Goal: Task Accomplishment & Management: Manage account settings

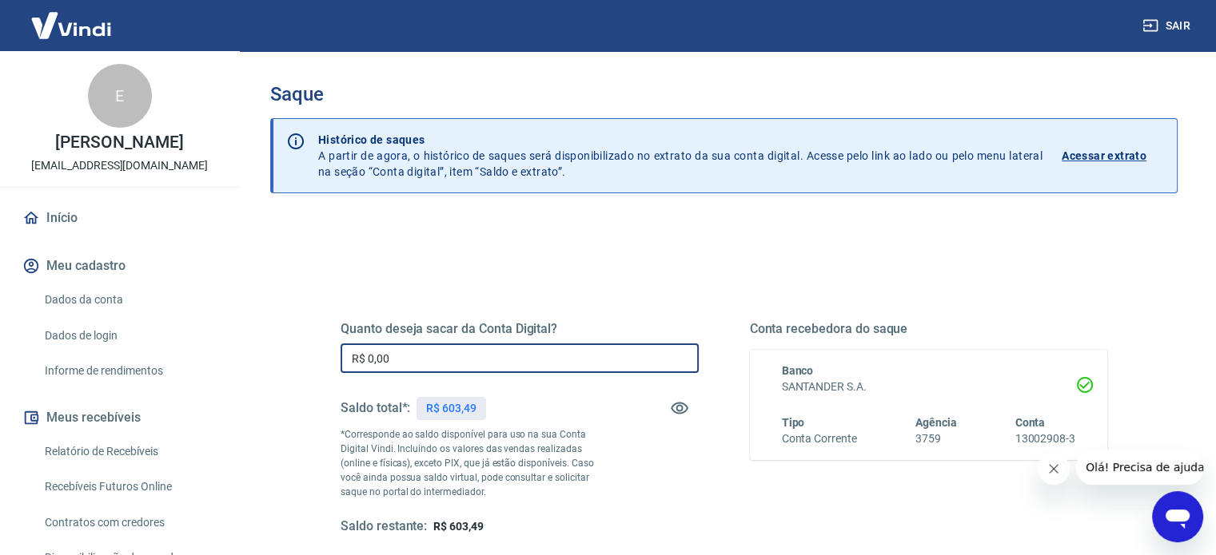
drag, startPoint x: 409, startPoint y: 352, endPoint x: 317, endPoint y: 356, distance: 92.8
click at [320, 355] on div "Quanto deseja sacar da Conta Digital? R$ 0,00 ​ Saldo total*: R$ 603,49 *Corres…" at bounding box center [723, 437] width 843 height 372
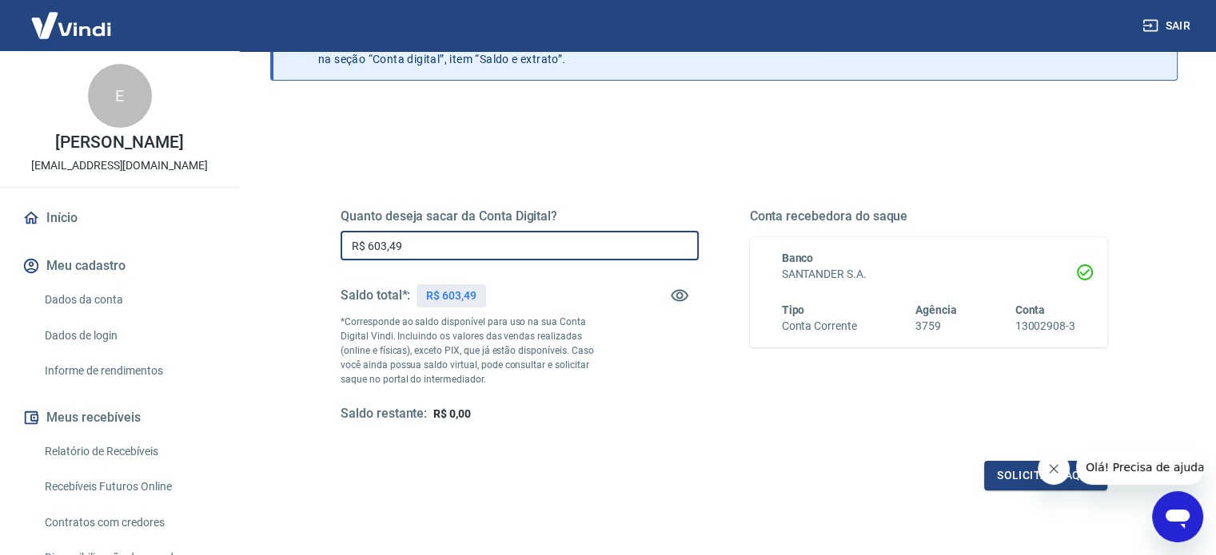
scroll to position [195, 0]
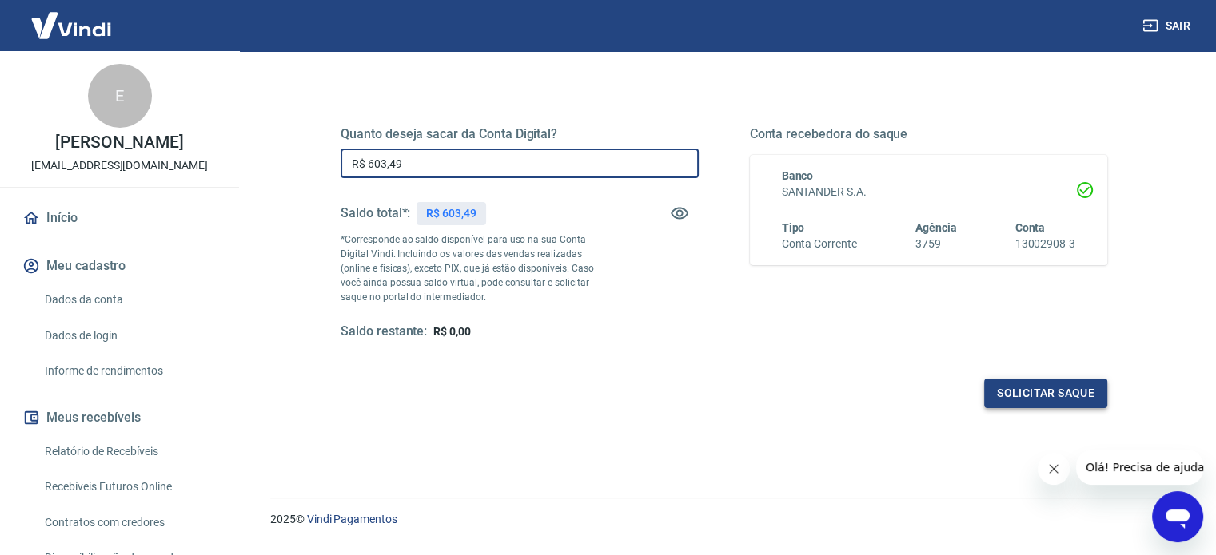
type input "R$ 603,49"
click at [1069, 392] on button "Solicitar saque" at bounding box center [1045, 394] width 123 height 30
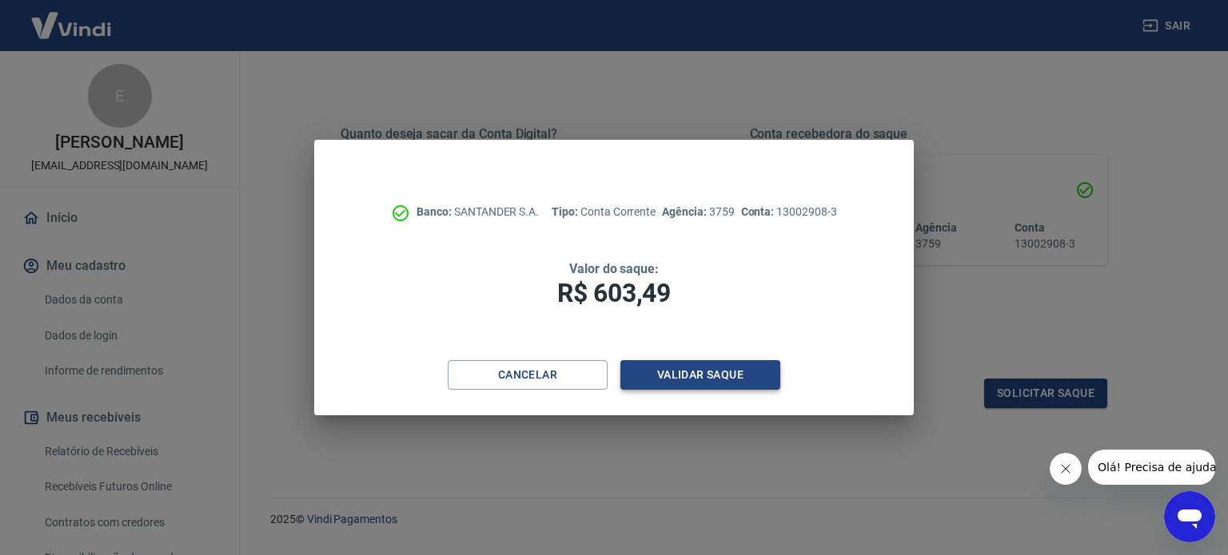
click at [731, 374] on button "Validar saque" at bounding box center [700, 375] width 160 height 30
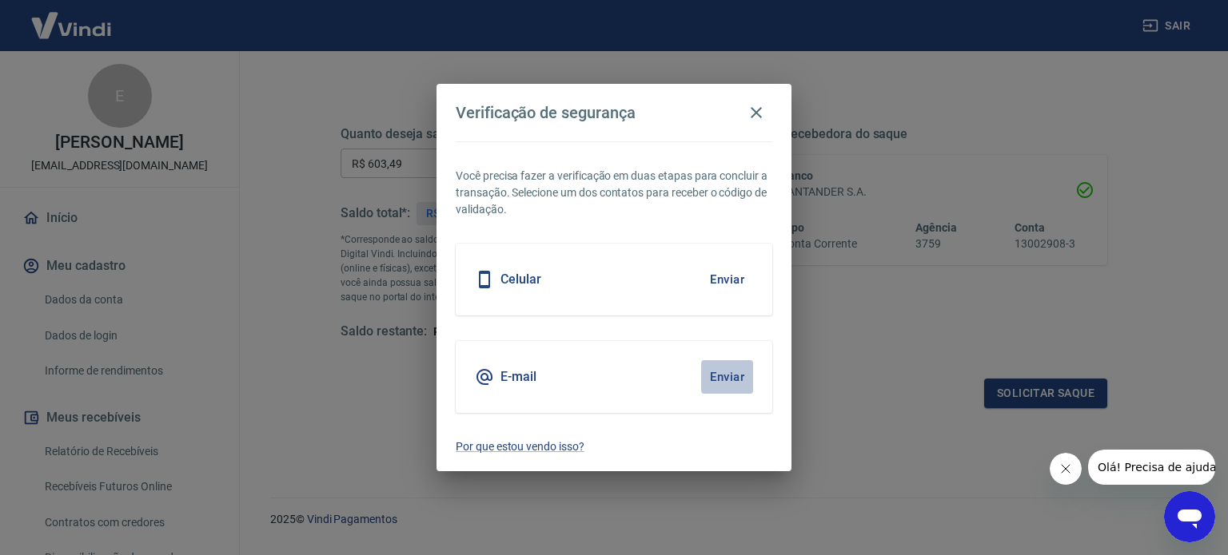
click at [730, 372] on button "Enviar" at bounding box center [727, 377] width 52 height 34
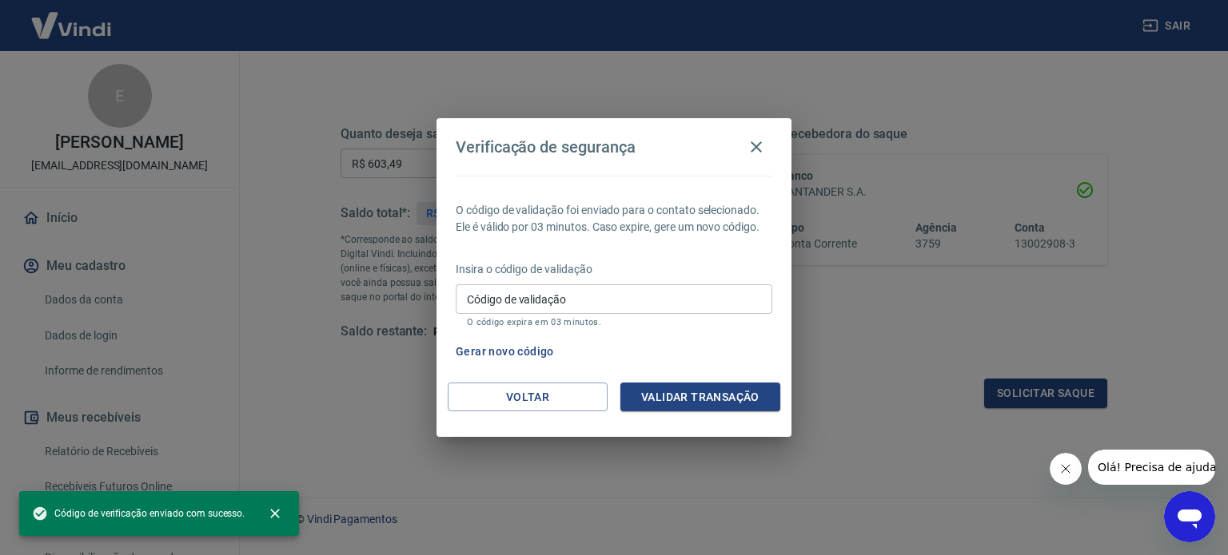
click at [555, 294] on input "Código de validação" at bounding box center [614, 300] width 317 height 30
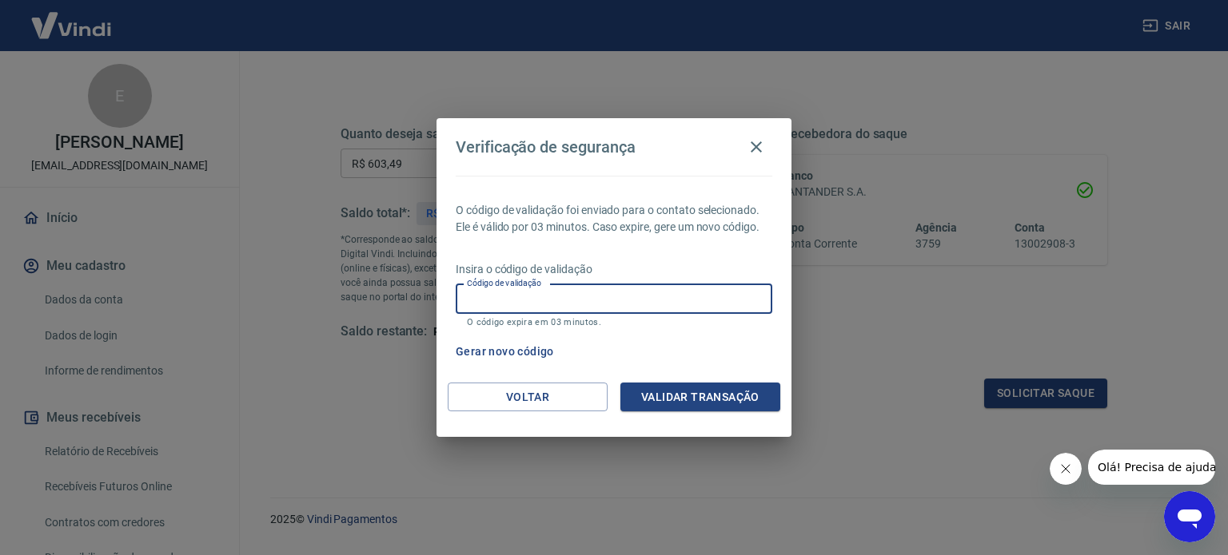
paste input "210204"
type input "210204"
click at [697, 396] on button "Validar transação" at bounding box center [700, 398] width 160 height 30
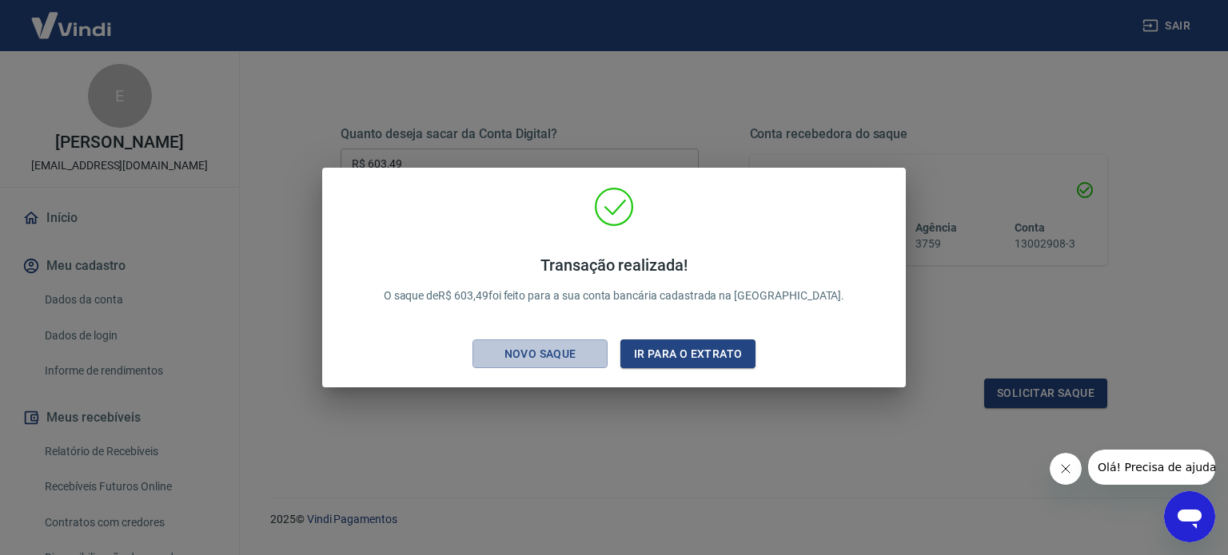
click at [585, 357] on div "Novo saque" at bounding box center [540, 354] width 110 height 20
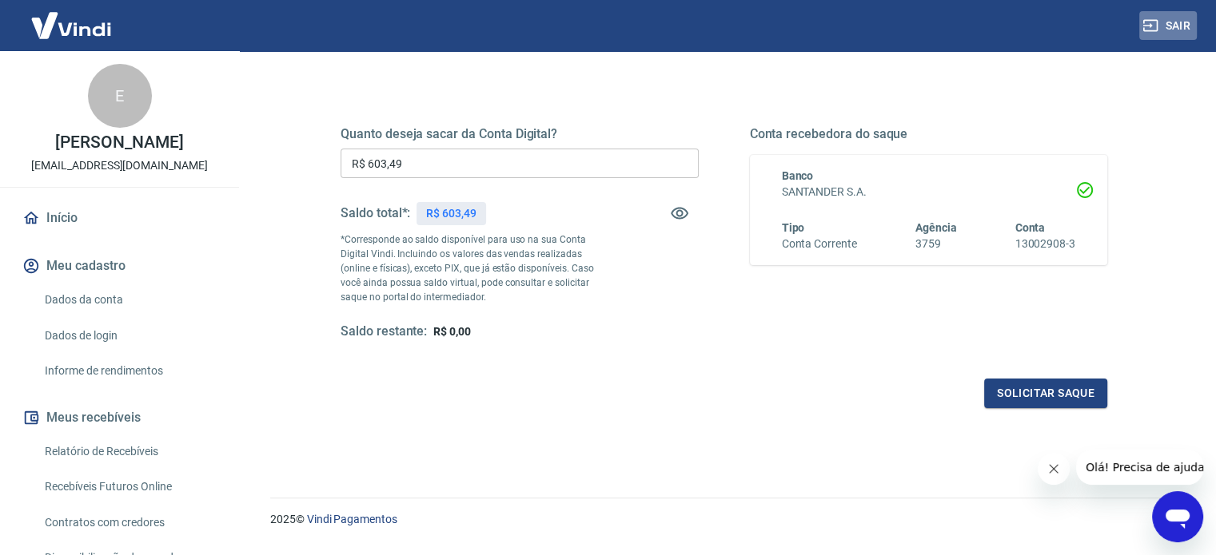
click at [1180, 22] on button "Sair" at bounding box center [1168, 26] width 58 height 30
